Goal: Information Seeking & Learning: Learn about a topic

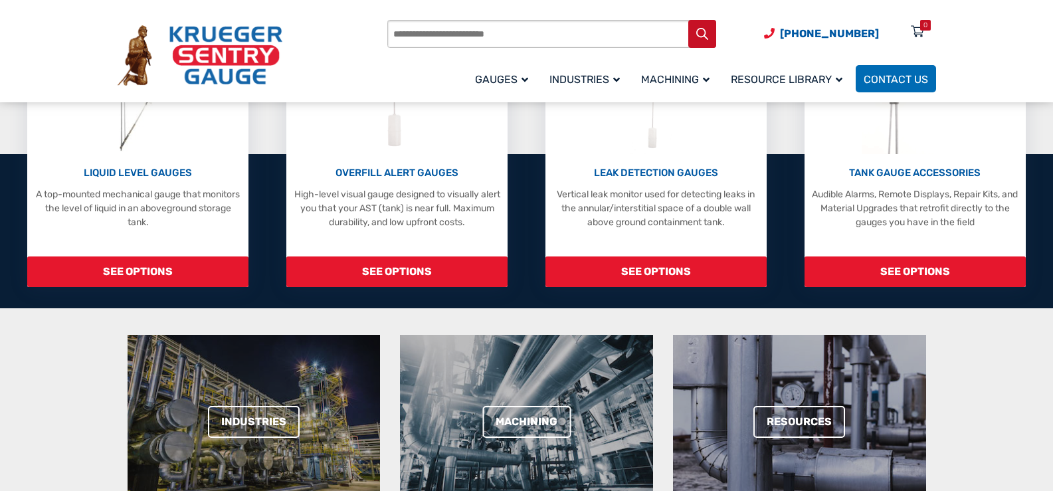
scroll to position [285, 0]
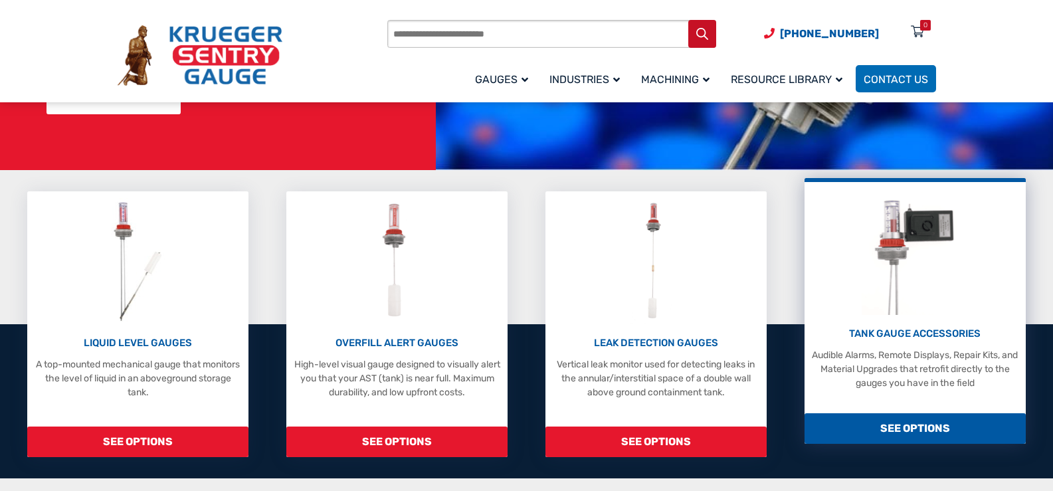
click at [916, 428] on span "SEE OPTIONS" at bounding box center [915, 428] width 221 height 31
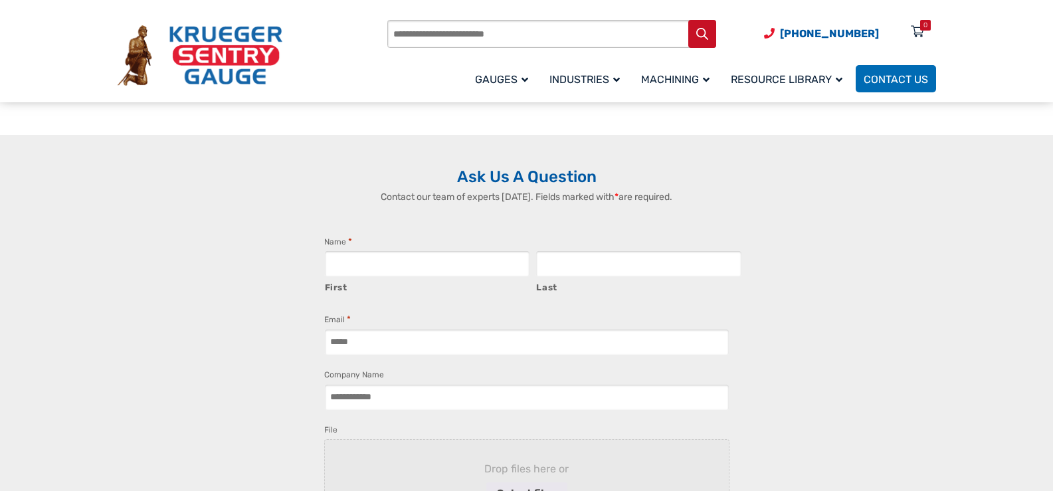
scroll to position [742, 0]
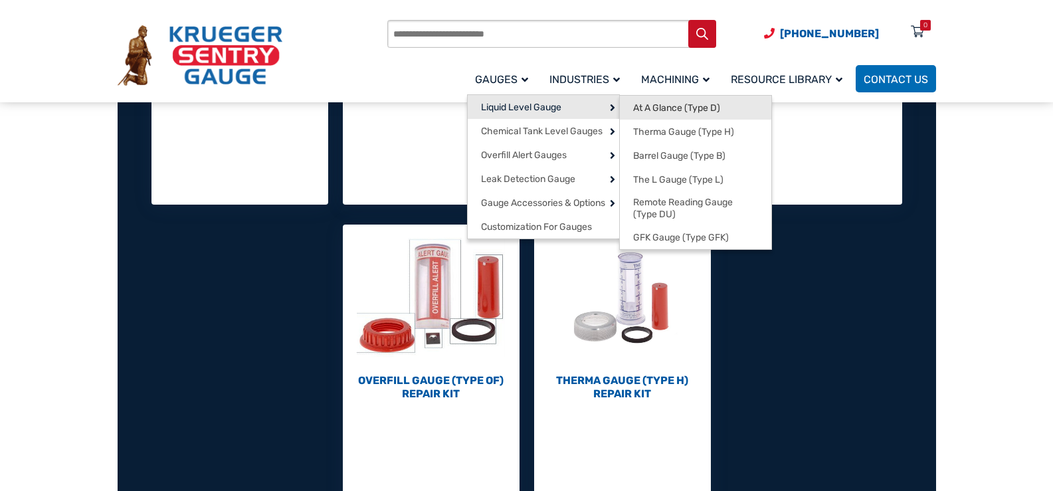
click at [684, 106] on span "At A Glance (Type D)" at bounding box center [676, 108] width 87 height 12
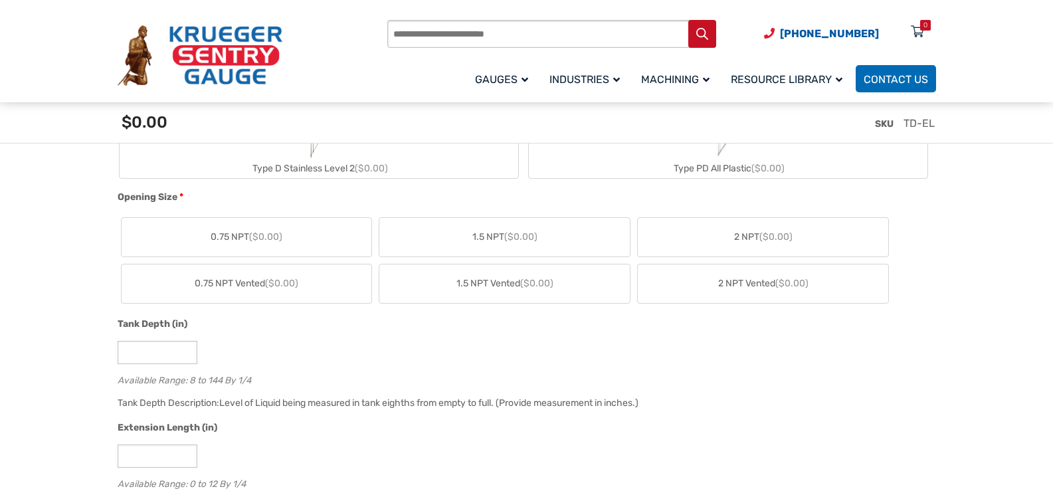
scroll to position [681, 0]
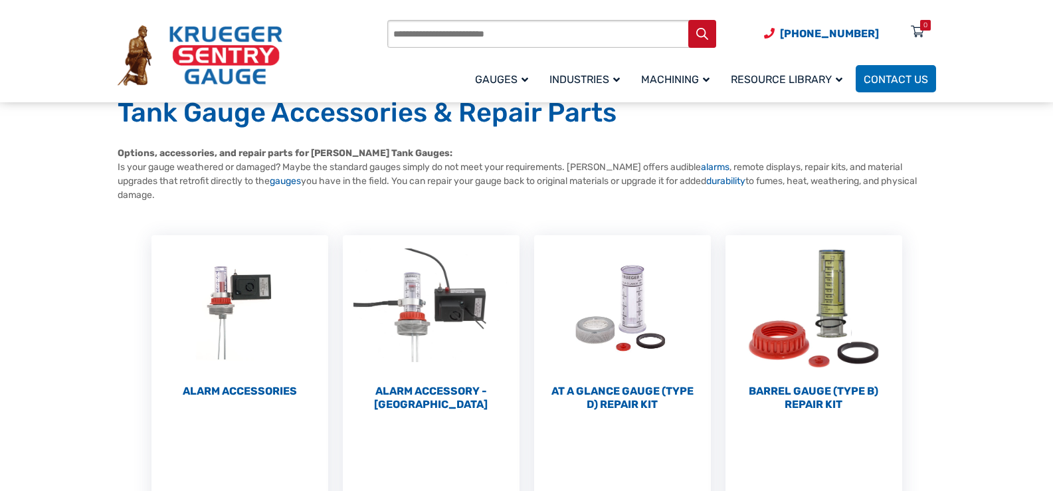
scroll to position [78, 0]
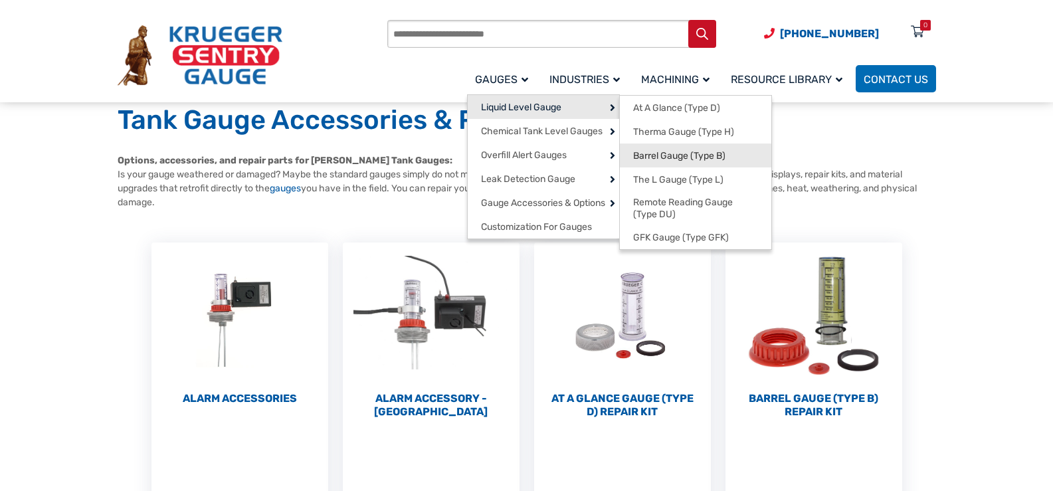
click at [680, 157] on span "Barrel Gauge (Type B)" at bounding box center [679, 156] width 92 height 12
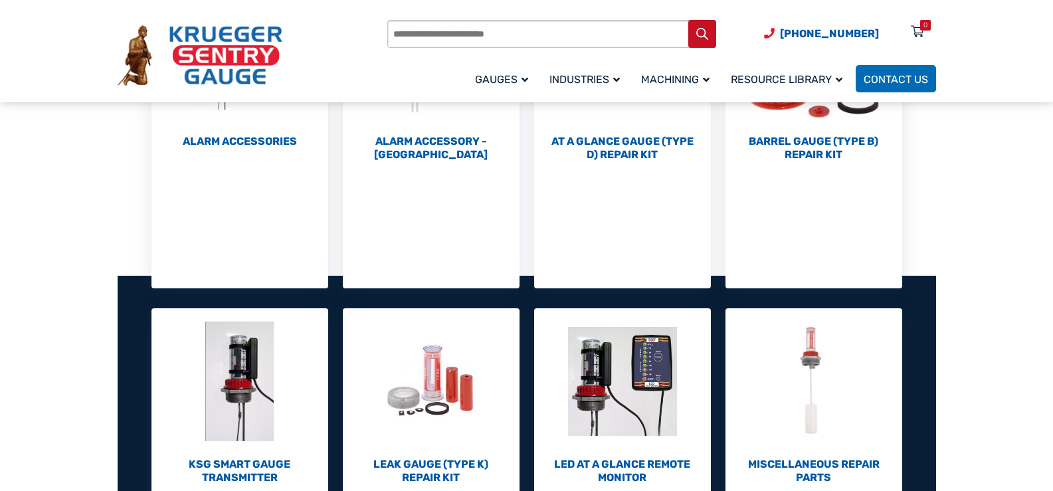
scroll to position [332, 0]
